Goal: Task Accomplishment & Management: Manage account settings

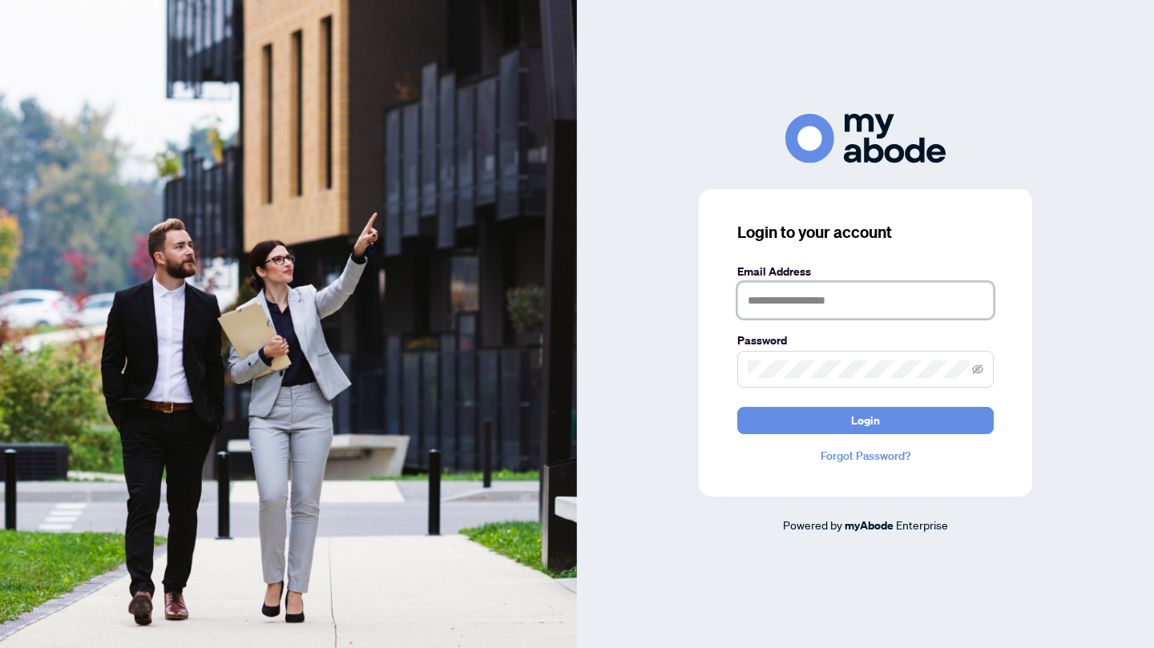
type input "**********"
click at [870, 421] on span "Login" at bounding box center [865, 421] width 29 height 26
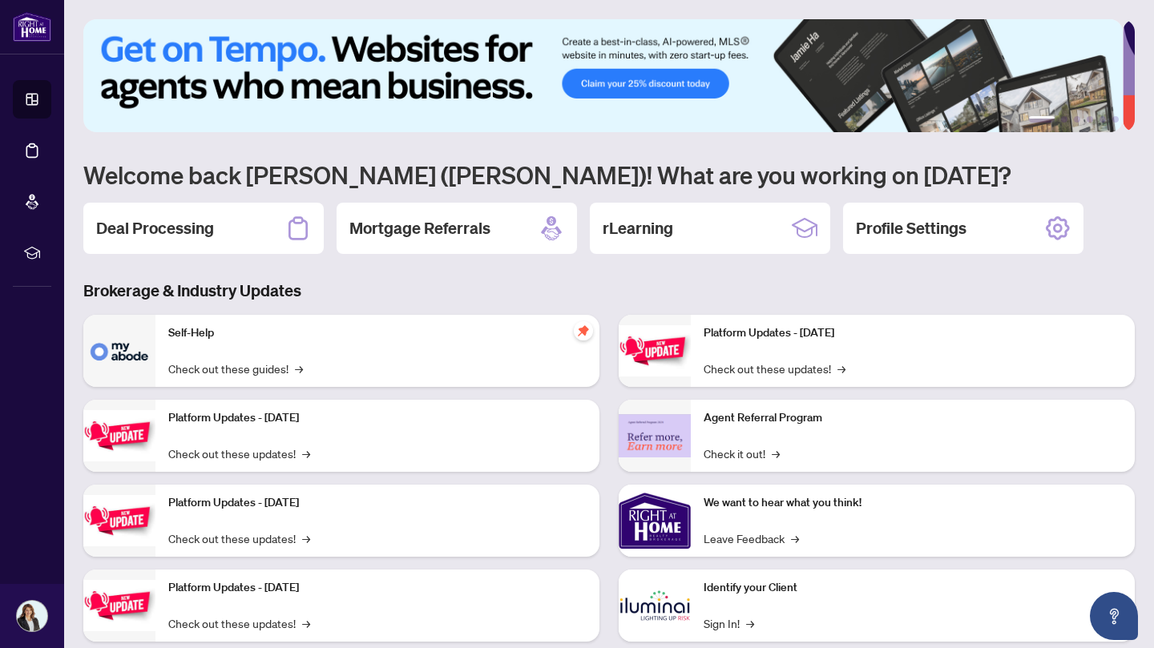
click at [290, 220] on icon at bounding box center [298, 227] width 19 height 23
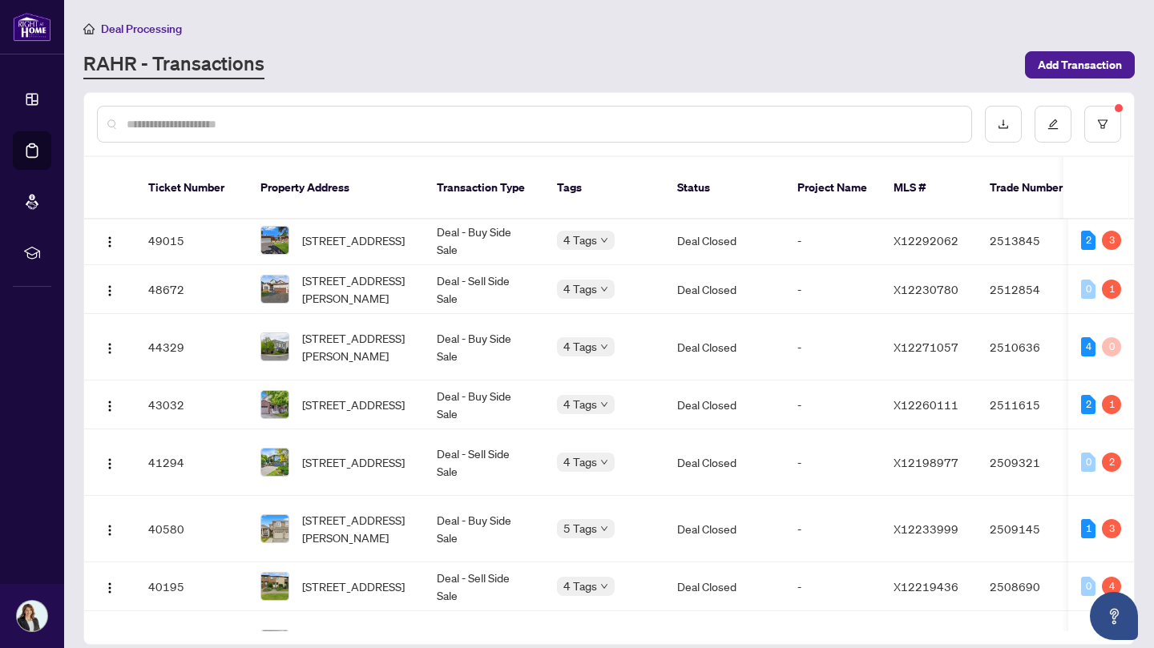
scroll to position [5, 0]
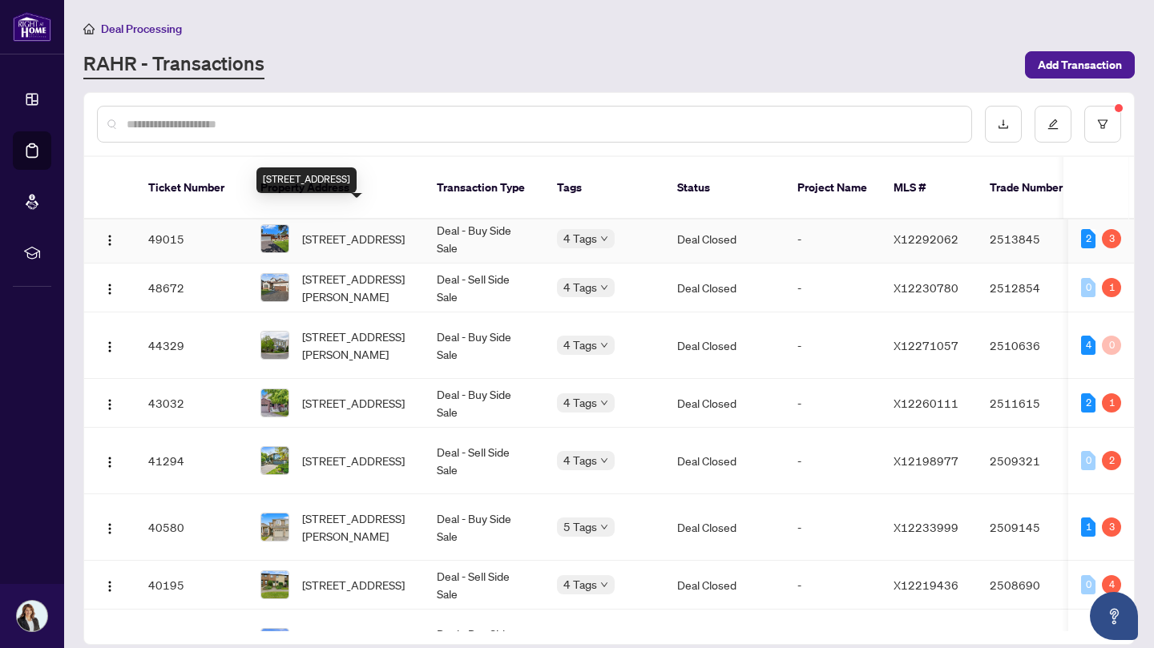
click at [375, 230] on span "[STREET_ADDRESS]" at bounding box center [353, 239] width 103 height 18
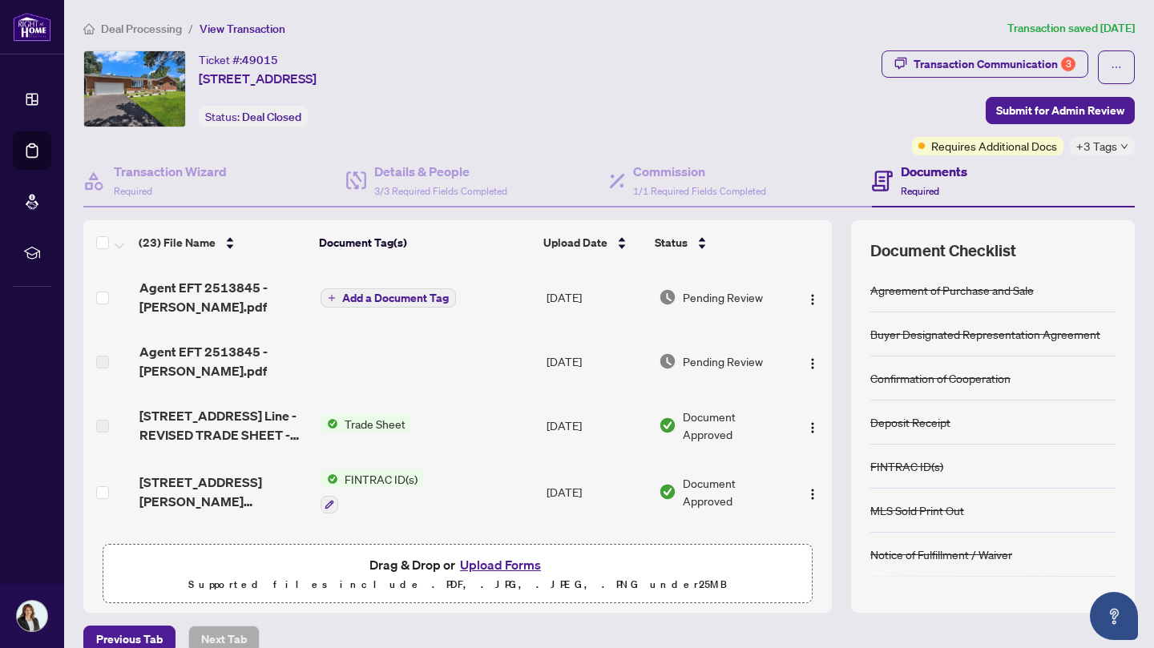
drag, startPoint x: 577, startPoint y: 75, endPoint x: 197, endPoint y: 81, distance: 380.0
click at [197, 81] on div "Ticket #: 49015 [STREET_ADDRESS] Status: Deal Closed" at bounding box center [479, 88] width 792 height 77
drag, startPoint x: 197, startPoint y: 81, endPoint x: 207, endPoint y: 81, distance: 9.6
copy span "[STREET_ADDRESS]"
